Goal: Task Accomplishment & Management: Complete application form

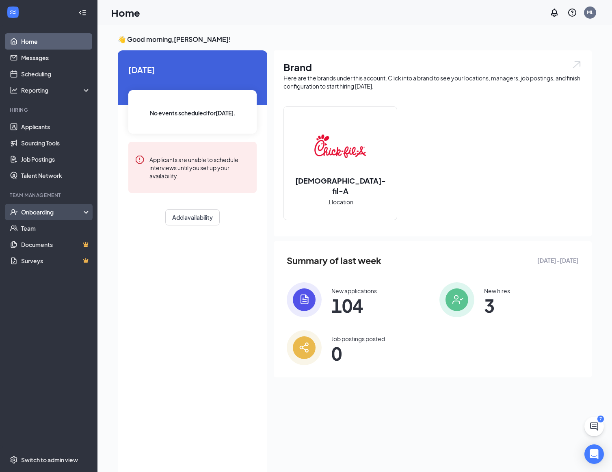
click at [49, 208] on div "Onboarding" at bounding box center [52, 212] width 63 height 8
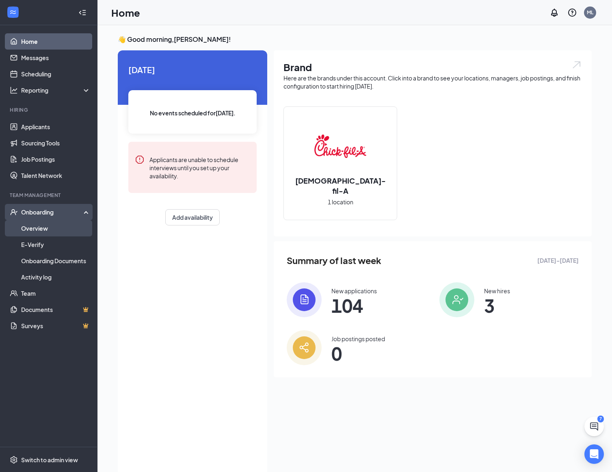
click at [45, 222] on link "Overview" at bounding box center [55, 228] width 69 height 16
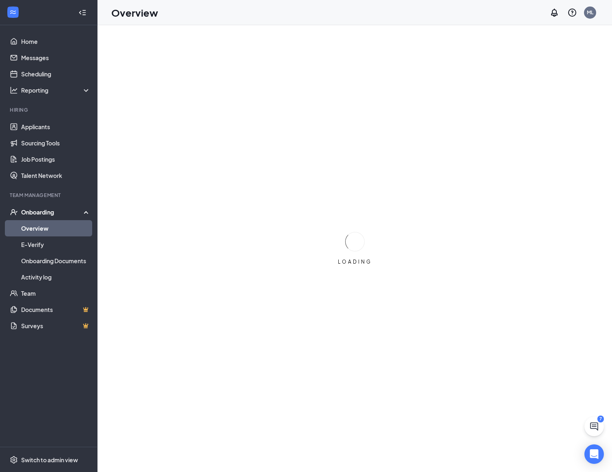
click at [50, 212] on div "Onboarding" at bounding box center [52, 212] width 63 height 8
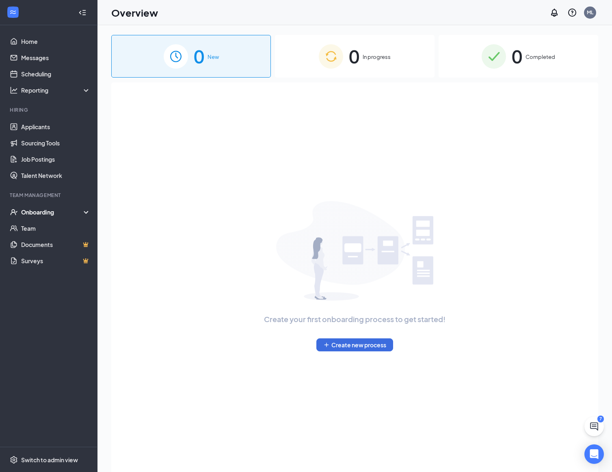
click at [63, 210] on div "Onboarding" at bounding box center [52, 212] width 63 height 8
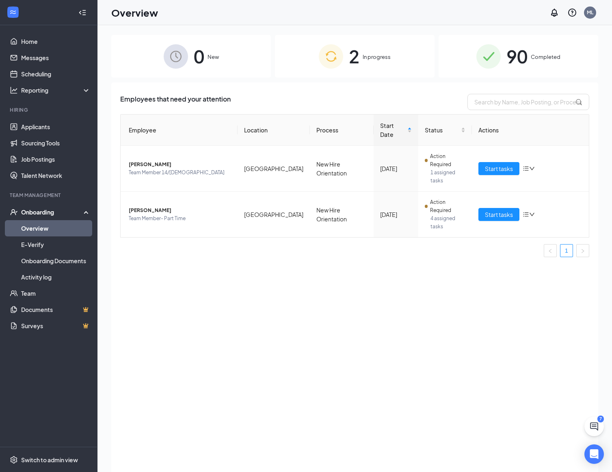
click at [326, 70] on div "2 In progress" at bounding box center [355, 56] width 160 height 43
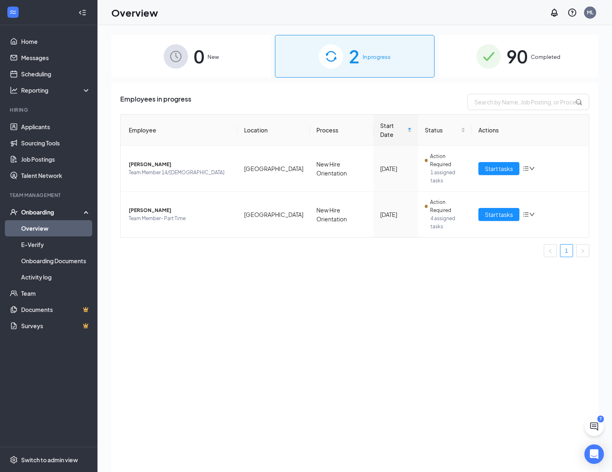
click at [252, 67] on div "0 New" at bounding box center [191, 56] width 160 height 43
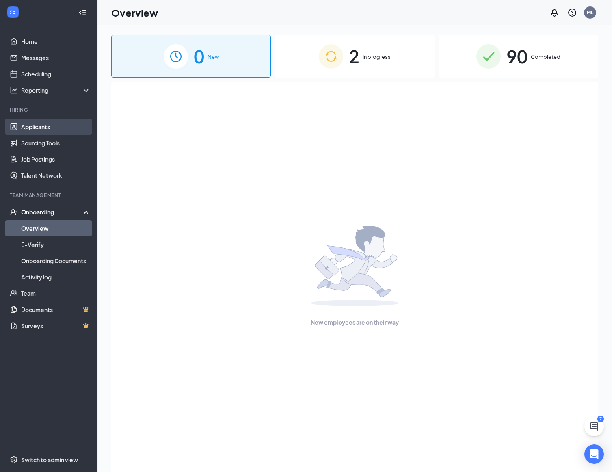
click at [42, 122] on link "Applicants" at bounding box center [55, 127] width 69 height 16
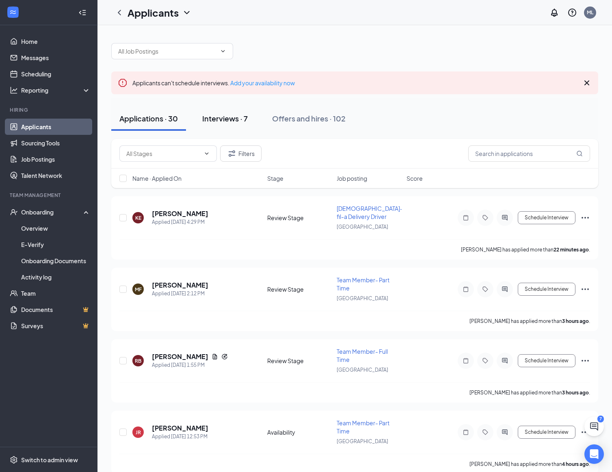
click at [233, 121] on div "Interviews · 7" at bounding box center [225, 118] width 46 height 10
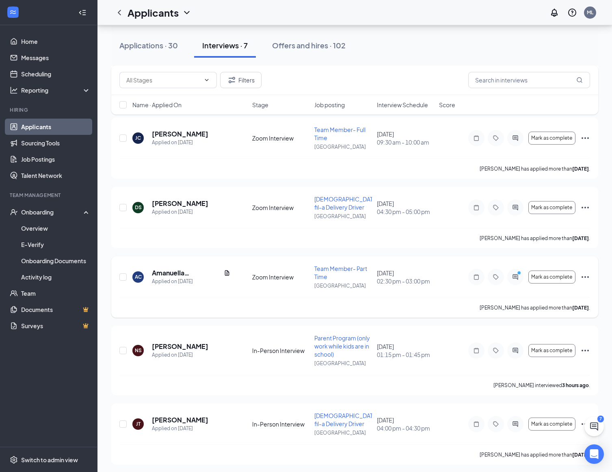
scroll to position [220, 0]
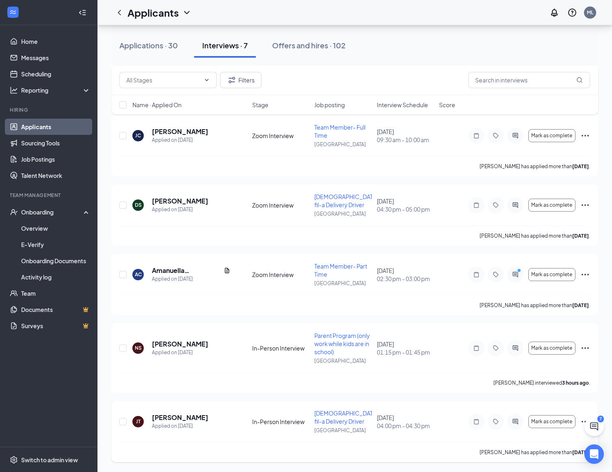
click at [582, 424] on icon "Ellipses" at bounding box center [586, 422] width 10 height 10
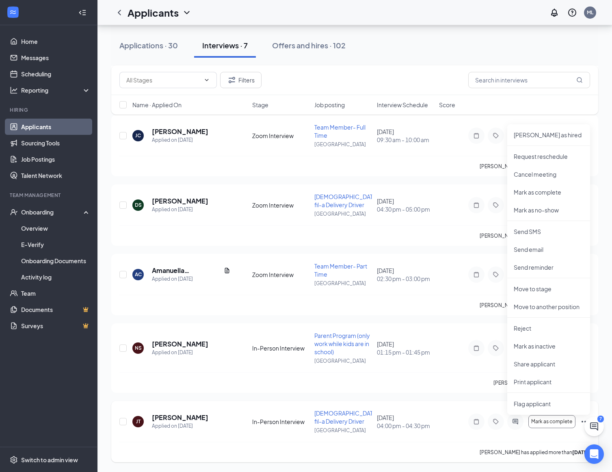
click at [262, 416] on div "[PERSON_NAME] [PERSON_NAME] Applied on [DATE] In-Person Interview [DEMOGRAPHIC_…" at bounding box center [354, 425] width 471 height 33
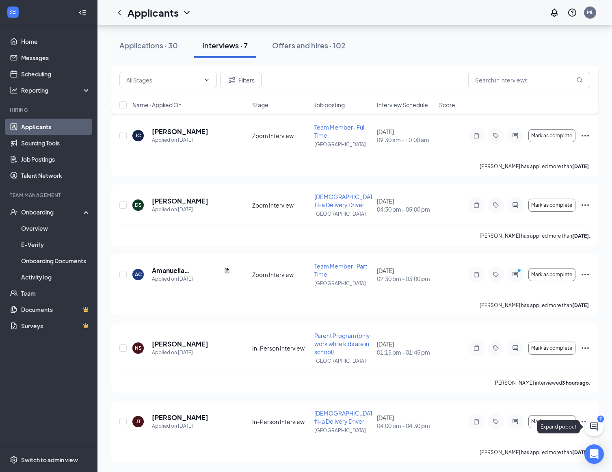
click at [550, 425] on div "Expand popout" at bounding box center [559, 426] width 43 height 13
click at [539, 421] on div "Expand popout" at bounding box center [559, 426] width 43 height 13
click at [549, 422] on span "Mark as complete" at bounding box center [552, 422] width 41 height 6
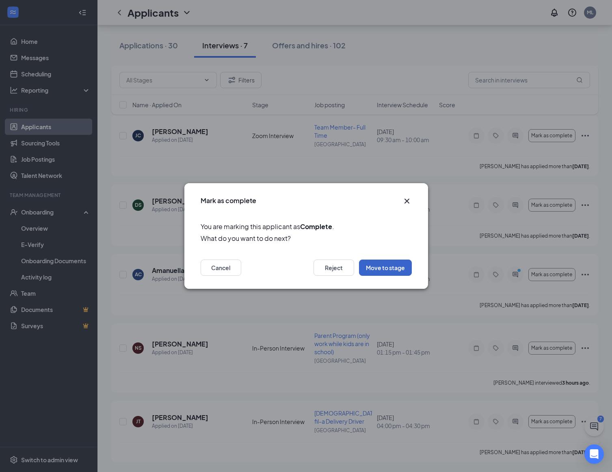
click at [389, 271] on button "Move to stage" at bounding box center [385, 268] width 53 height 16
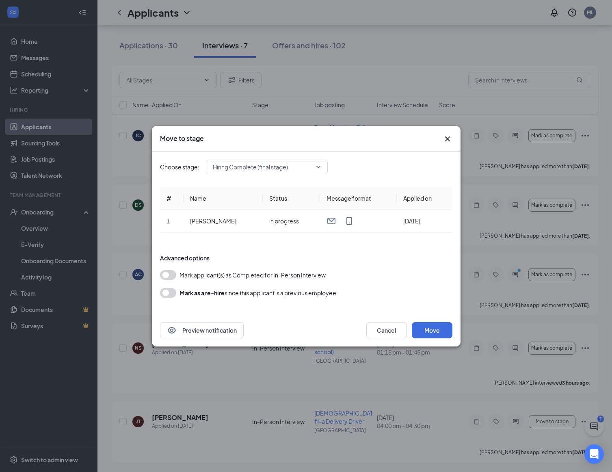
drag, startPoint x: 162, startPoint y: 275, endPoint x: 222, endPoint y: 288, distance: 61.1
click at [162, 275] on button "button" at bounding box center [168, 275] width 16 height 10
drag, startPoint x: 423, startPoint y: 326, endPoint x: 415, endPoint y: 324, distance: 8.5
click at [423, 326] on button "Move" at bounding box center [432, 330] width 41 height 16
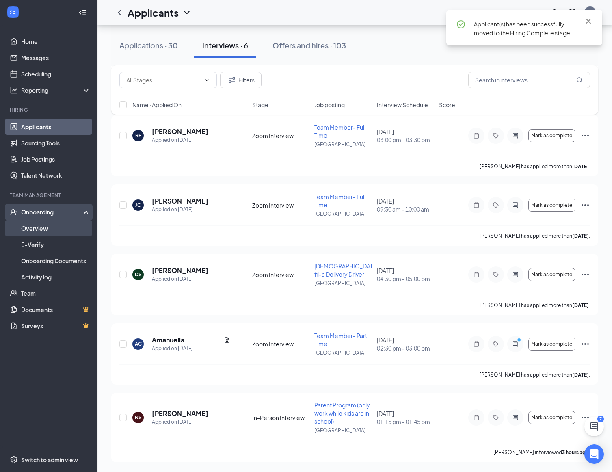
scroll to position [151, 0]
click at [39, 213] on div "Onboarding" at bounding box center [52, 212] width 63 height 8
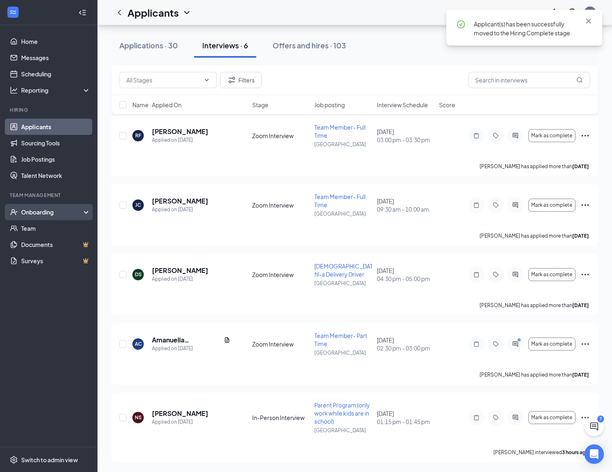
click at [63, 213] on div "Onboarding" at bounding box center [52, 212] width 63 height 8
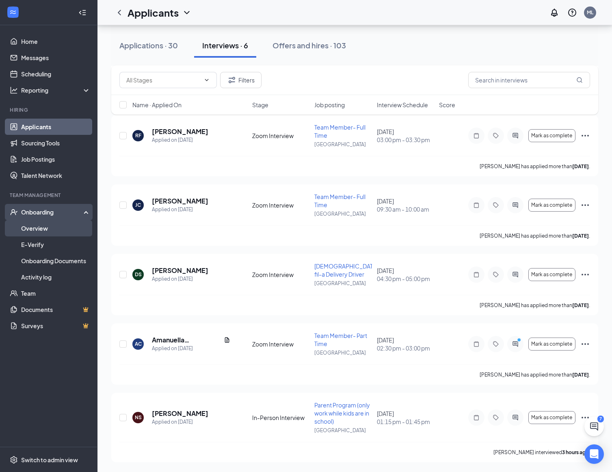
click at [47, 228] on link "Overview" at bounding box center [55, 228] width 69 height 16
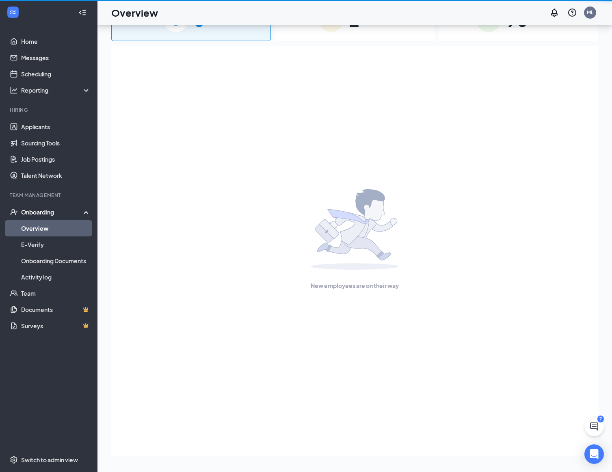
scroll to position [37, 0]
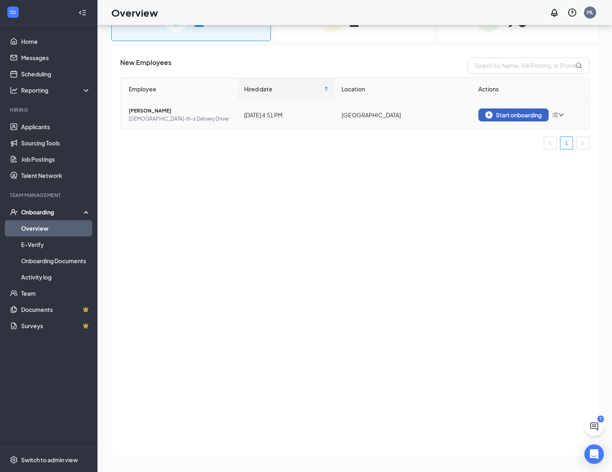
click at [524, 119] on button "Start onboarding" at bounding box center [514, 115] width 70 height 13
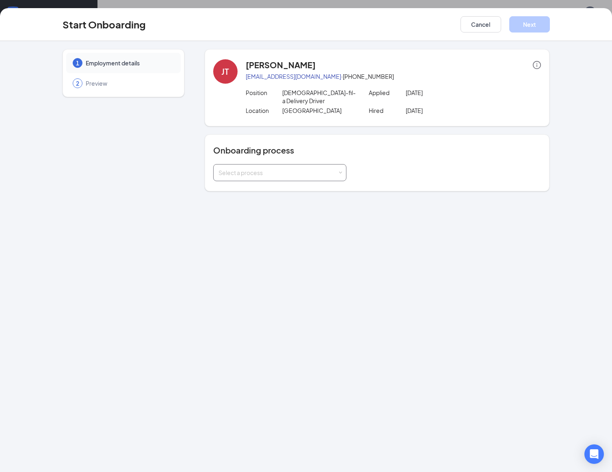
click at [328, 169] on div "Select a process" at bounding box center [278, 173] width 119 height 8
click at [311, 180] on li "New Hire Orientation" at bounding box center [279, 182] width 133 height 15
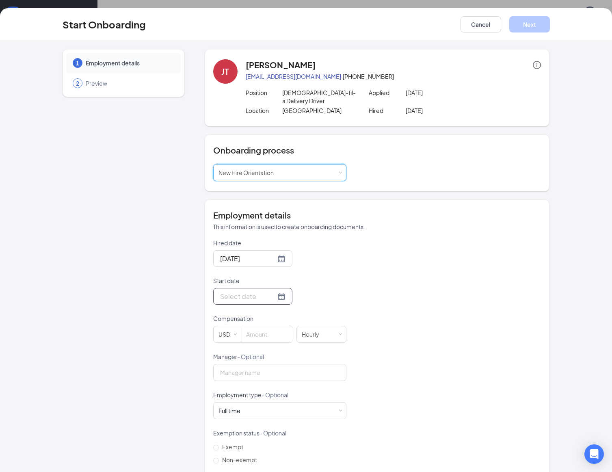
click at [273, 291] on div at bounding box center [252, 296] width 65 height 10
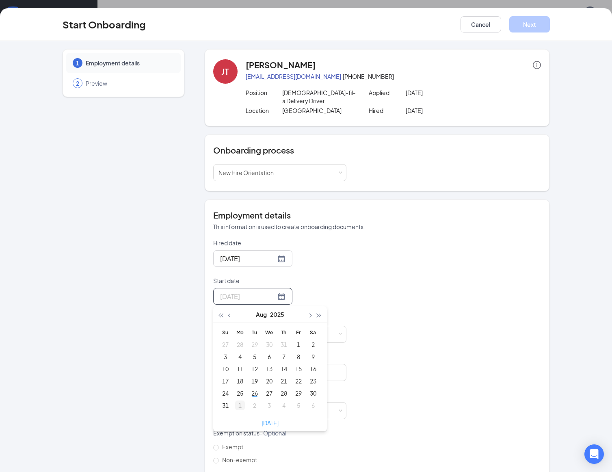
type input "[DATE]"
click at [238, 401] on div "1" at bounding box center [240, 406] width 10 height 10
click at [263, 328] on input at bounding box center [267, 334] width 52 height 16
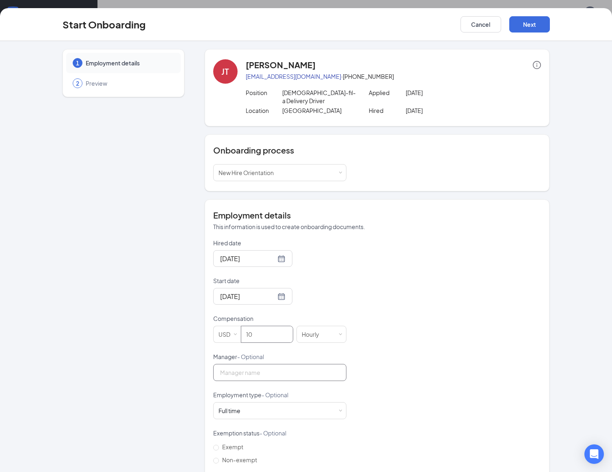
scroll to position [39, 0]
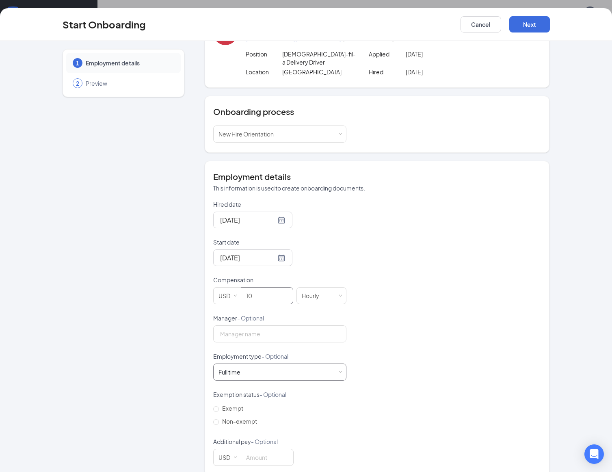
type input "10"
click at [276, 364] on div "Full time Works 30+ hours per week and is reasonably expected to work" at bounding box center [280, 372] width 123 height 16
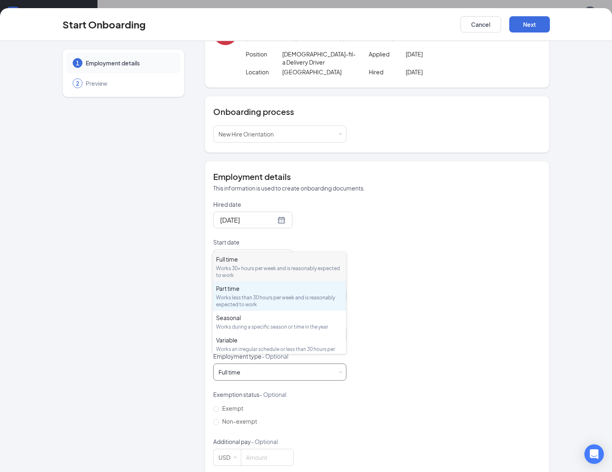
click at [297, 299] on div "Works less than 30 hours per week and is reasonably expected to work" at bounding box center [279, 301] width 127 height 14
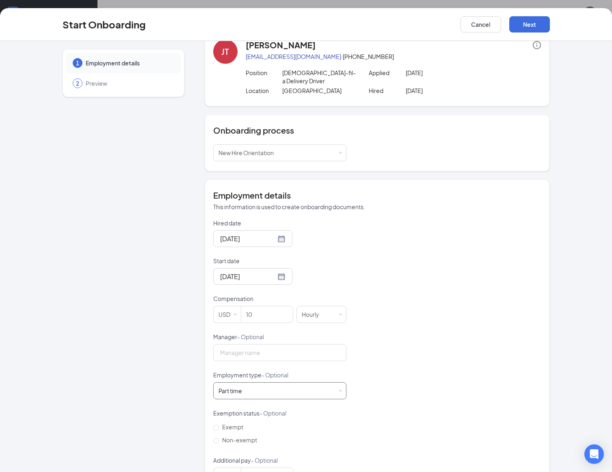
scroll to position [19, 0]
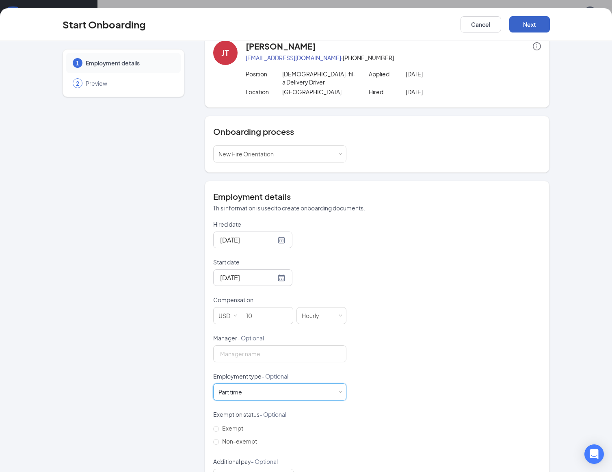
click at [528, 27] on button "Next" at bounding box center [530, 24] width 41 height 16
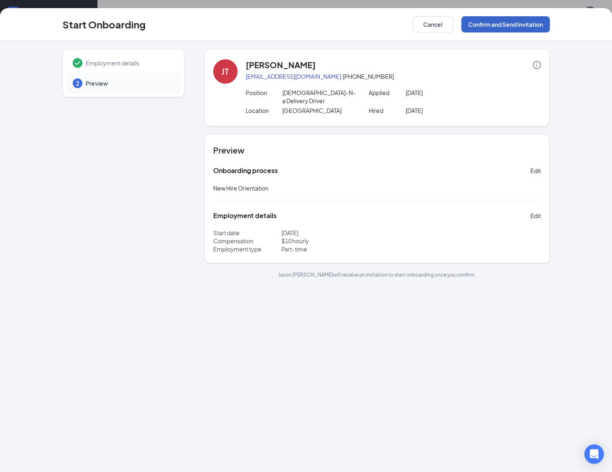
click at [499, 24] on button "Confirm and Send Invitation" at bounding box center [506, 24] width 89 height 16
